Goal: Information Seeking & Learning: Learn about a topic

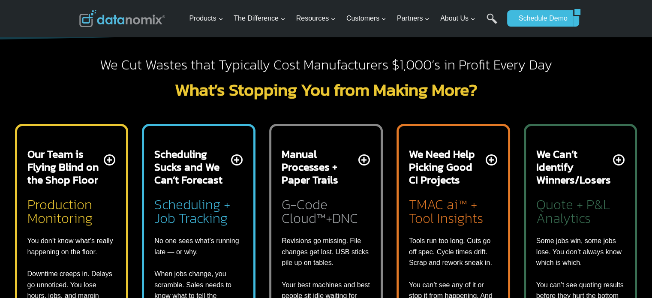
scroll to position [274, 0]
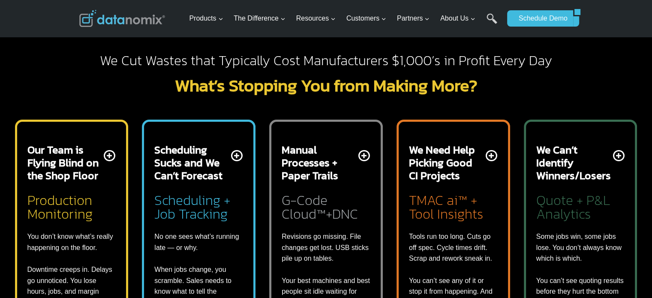
click at [120, 87] on h2 "What’s Stopping You from Making More?" at bounding box center [326, 85] width 494 height 17
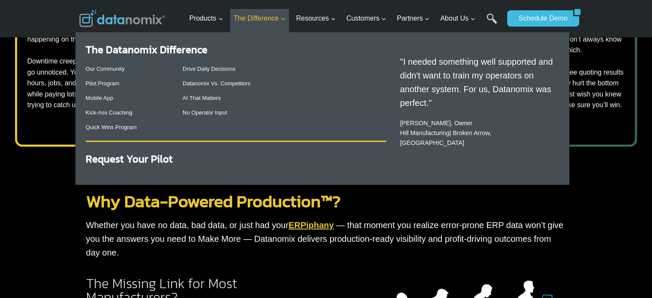
scroll to position [474, 0]
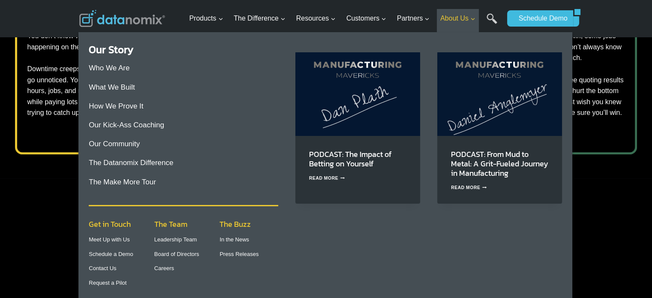
click at [450, 22] on span "About Us Expand" at bounding box center [457, 18] width 35 height 11
click at [120, 87] on link "What We Built" at bounding box center [112, 87] width 46 height 8
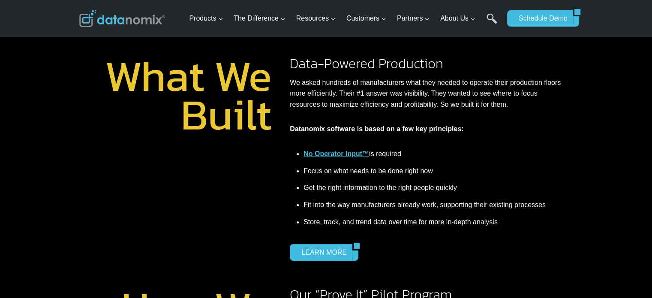
scroll to position [194, 0]
click at [308, 254] on link "LEARN MORE" at bounding box center [321, 252] width 63 height 16
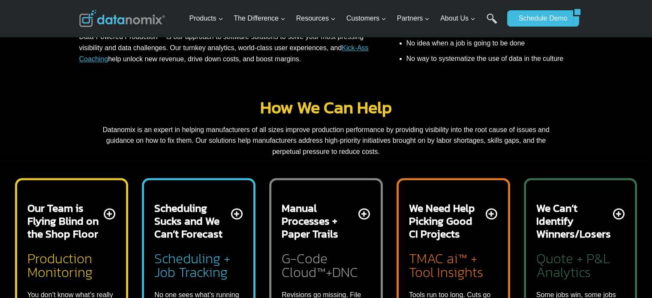
scroll to position [392, 0]
